Goal: Information Seeking & Learning: Learn about a topic

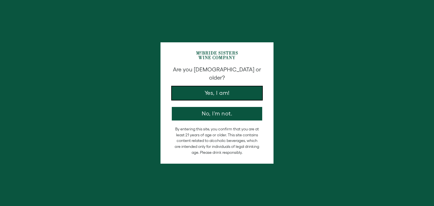
click at [226, 89] on button "Yes, I am!" at bounding box center [217, 94] width 90 height 14
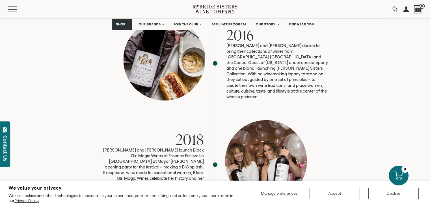
scroll to position [1007, 0]
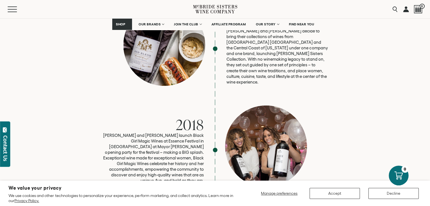
click at [276, 113] on div at bounding box center [266, 146] width 82 height 82
click at [401, 194] on button "Decline" at bounding box center [393, 193] width 50 height 11
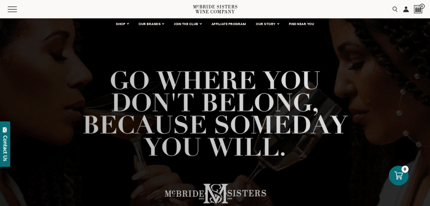
scroll to position [0, 0]
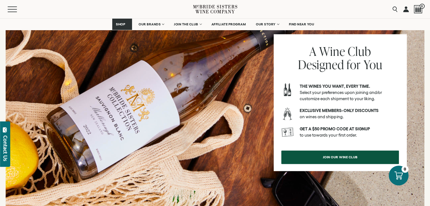
scroll to position [282, 0]
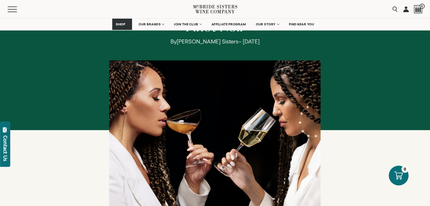
scroll to position [103, 0]
